Goal: Task Accomplishment & Management: Complete application form

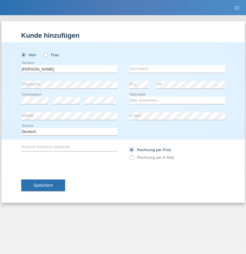
type input "Jorge"
click at [177, 69] on input "text" at bounding box center [177, 69] width 96 height 8
type input "SANTOS"
select select "PT"
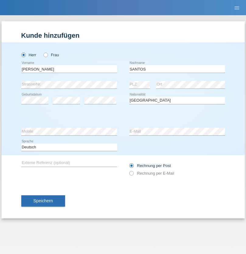
select select "C"
select select "26"
select select "12"
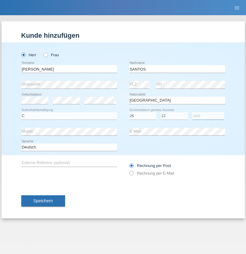
select select "2013"
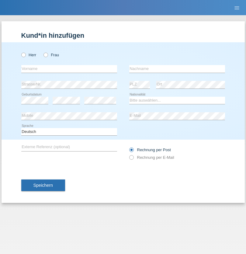
radio input "true"
click at [69, 69] on input "text" at bounding box center [69, 69] width 96 height 8
type input "Jörg"
click at [177, 69] on input "text" at bounding box center [177, 69] width 96 height 8
type input "Traksel"
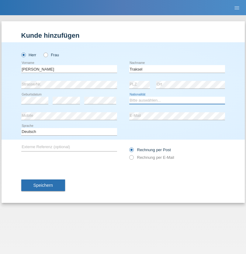
select select "DE"
select select "C"
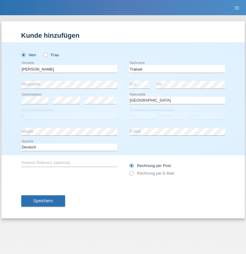
select select "01"
select select "07"
select select "2008"
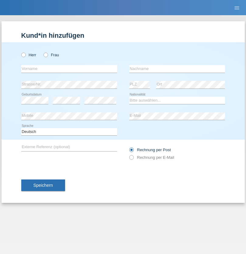
radio input "true"
click at [69, 69] on input "text" at bounding box center [69, 69] width 96 height 8
type input "Asia"
click at [177, 69] on input "text" at bounding box center [177, 69] width 96 height 8
type input "Riva"
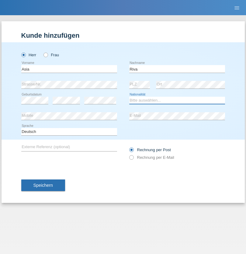
select select "IT"
select select "C"
select select "01"
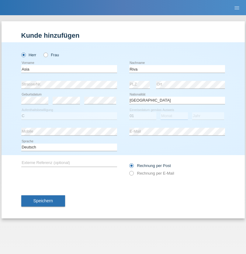
select select "06"
select select "2021"
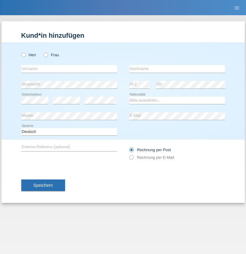
radio input "true"
click at [69, 69] on input "text" at bounding box center [69, 69] width 96 height 8
type input "Firas"
click at [177, 69] on input "text" at bounding box center [177, 69] width 96 height 8
type input "Khalil"
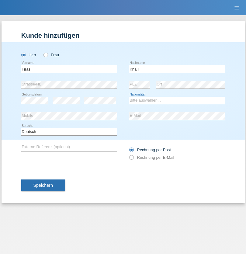
select select "IT"
select select "C"
select select "01"
select select "03"
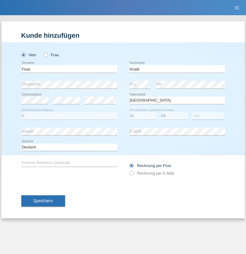
select select "2021"
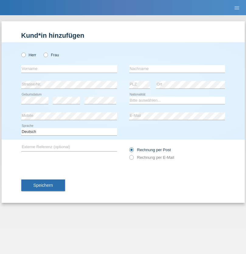
radio input "true"
click at [69, 69] on input "text" at bounding box center [69, 69] width 96 height 8
type input "Diego"
click at [177, 69] on input "text" at bounding box center [177, 69] width 96 height 8
type input "Patera"
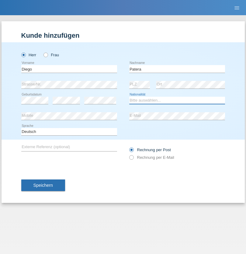
select select "CH"
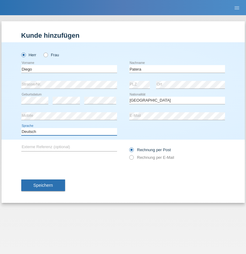
select select "en"
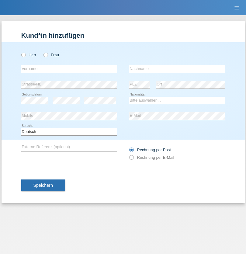
radio input "true"
click at [69, 69] on input "text" at bounding box center [69, 69] width 96 height 8
type input "Ketty"
click at [177, 69] on input "text" at bounding box center [177, 69] width 96 height 8
type input "Kalupnath"
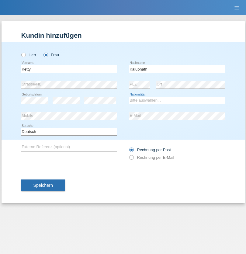
select select "CH"
radio input "true"
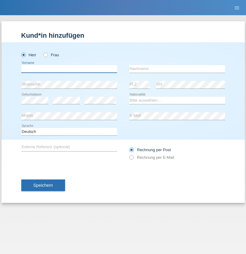
click at [69, 69] on input "text" at bounding box center [69, 69] width 96 height 8
type input "Franco"
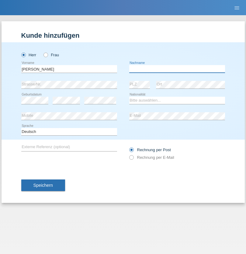
click at [177, 69] on input "text" at bounding box center [177, 69] width 96 height 8
type input "Mucha"
select select "CH"
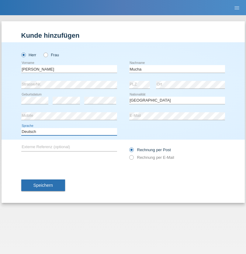
select select "en"
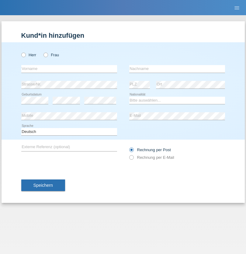
radio input "true"
click at [69, 69] on input "text" at bounding box center [69, 69] width 96 height 8
type input "Franziska"
click at [177, 69] on input "text" at bounding box center [177, 69] width 96 height 8
type input "Starke"
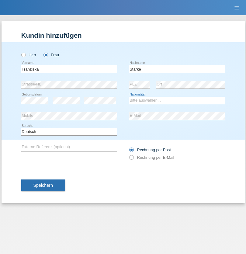
select select "DE"
select select "C"
select select "01"
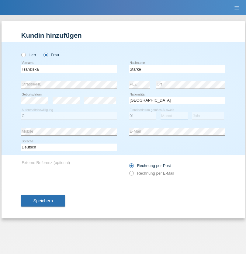
select select "03"
select select "1985"
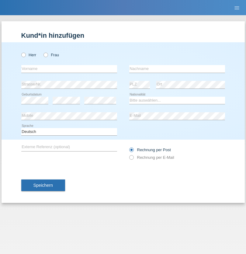
radio input "true"
click at [69, 69] on input "text" at bounding box center [69, 69] width 96 height 8
type input "Vedrana"
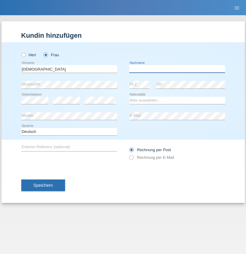
click at [177, 69] on input "text" at bounding box center [177, 69] width 96 height 8
type input "Cimbaljević"
select select "HR"
select select "C"
select select "13"
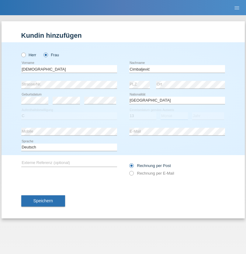
select select "08"
select select "2021"
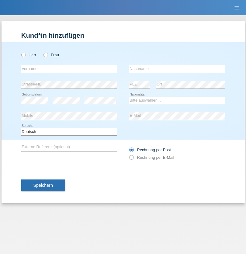
radio input "true"
click at [69, 69] on input "text" at bounding box center [69, 69] width 96 height 8
type input "Batsche"
click at [177, 69] on input "text" at bounding box center [177, 69] width 96 height 8
type input "Arifoska"
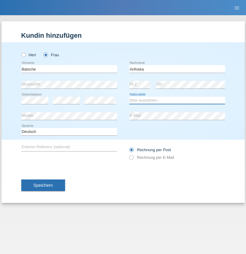
select select "CH"
radio input "true"
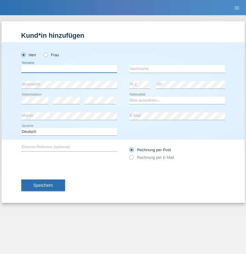
click at [69, 69] on input "text" at bounding box center [69, 69] width 96 height 8
type input "Emre"
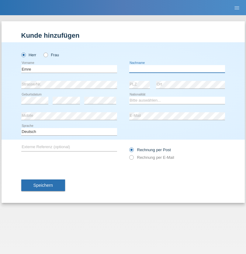
click at [177, 69] on input "text" at bounding box center [177, 69] width 96 height 8
type input "Uzun"
select select "CH"
